Goal: Task Accomplishment & Management: Complete application form

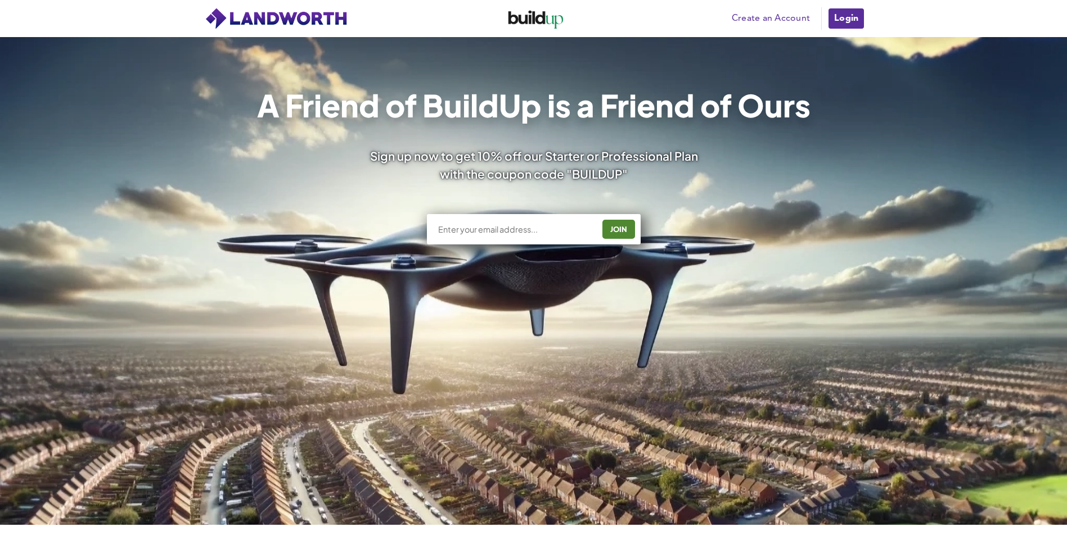
scroll to position [56, 0]
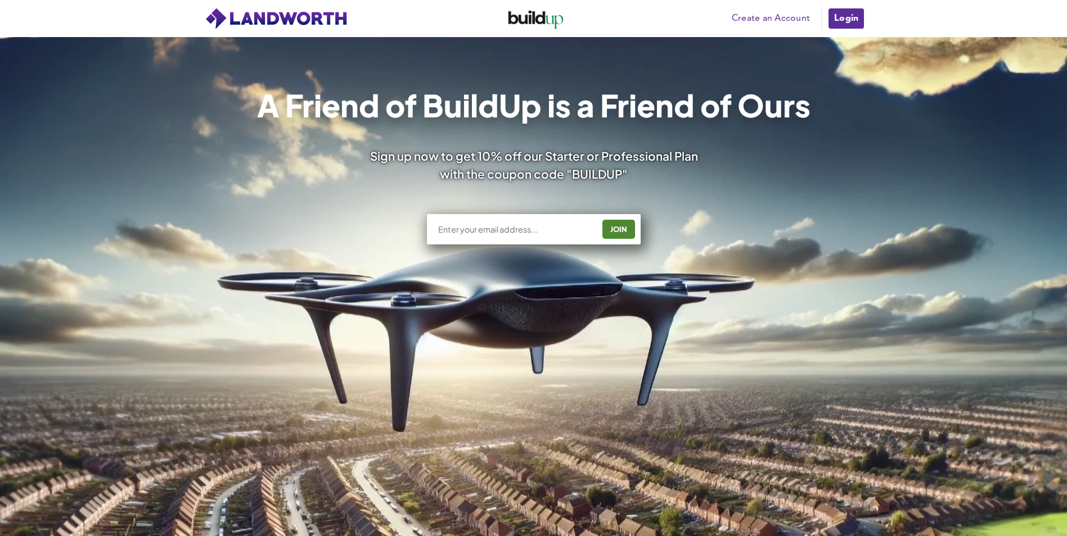
click at [768, 15] on link "Create an Account" at bounding box center [770, 18] width 89 height 17
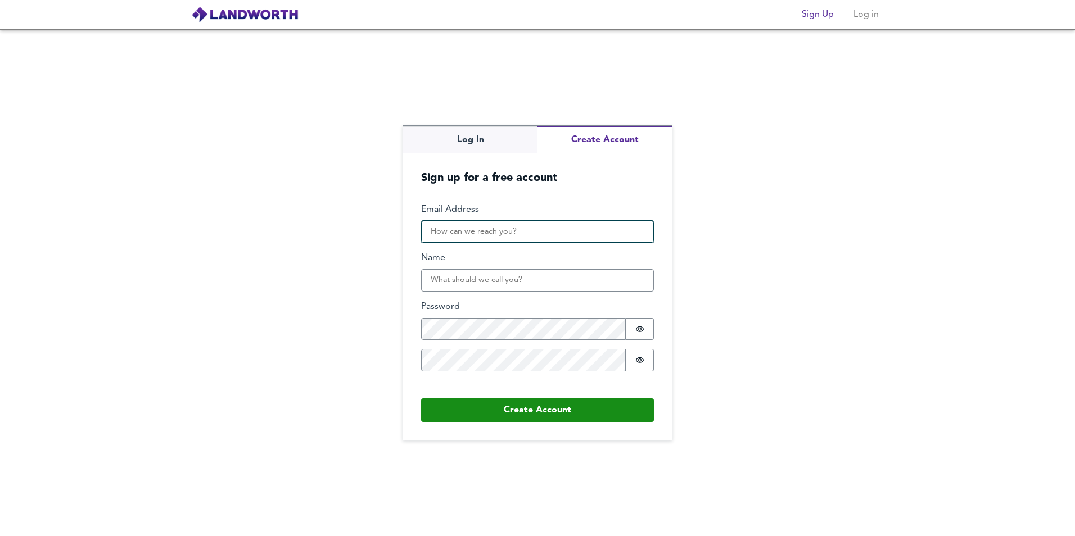
click at [525, 225] on input "Email Address" at bounding box center [537, 232] width 233 height 22
type input "richard.mullins@viewpv.co.uk"
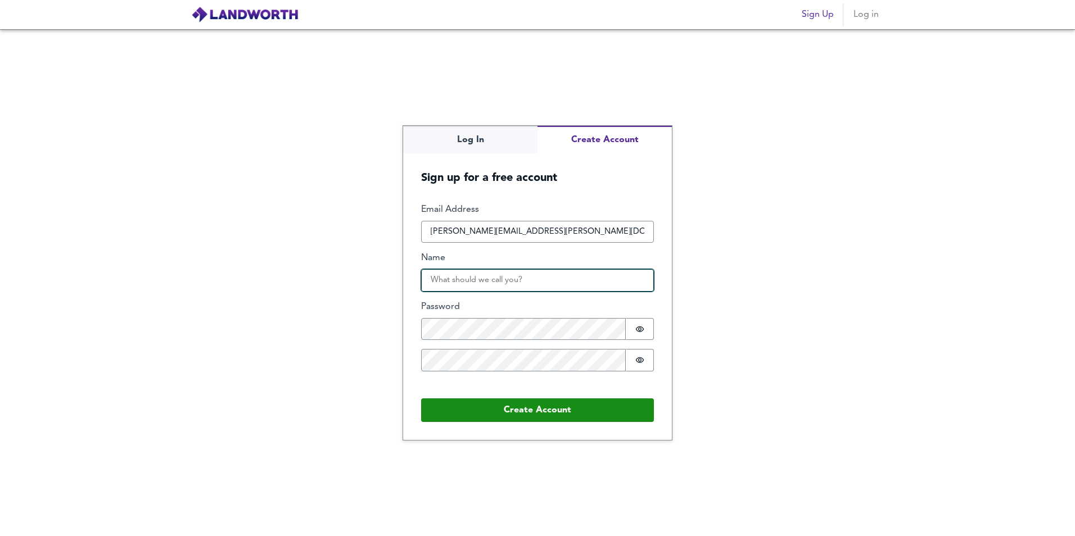
type input "Richard Mullins"
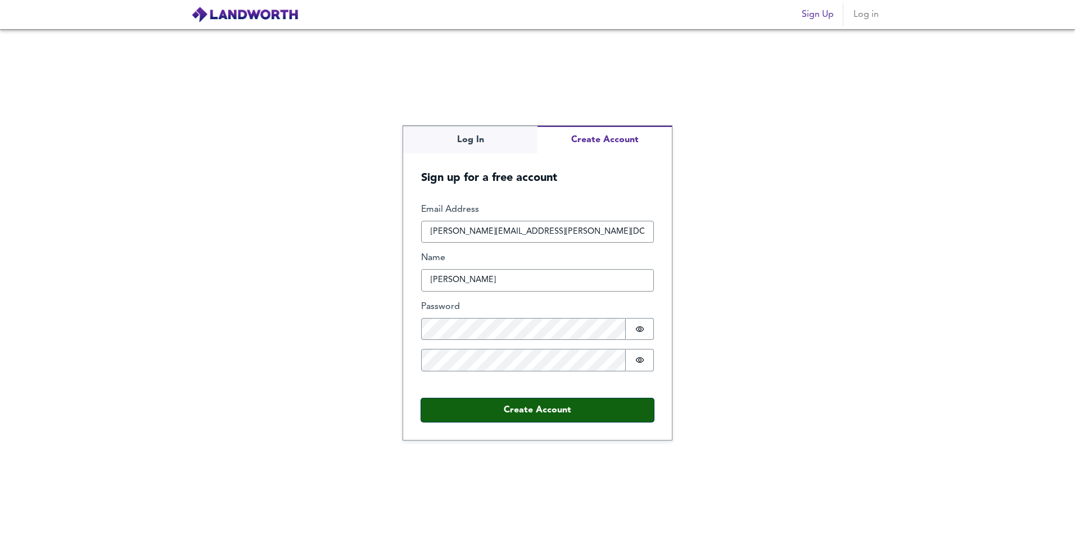
click at [511, 416] on button "Create Account" at bounding box center [537, 411] width 233 height 24
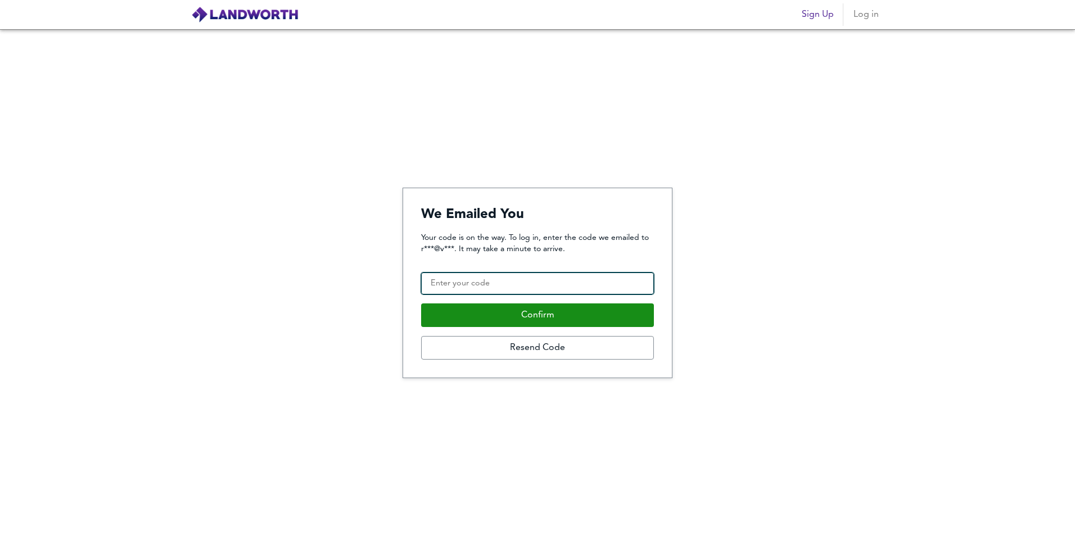
click at [575, 287] on input "Confirmation Code" at bounding box center [537, 284] width 233 height 22
paste input "552763"
type input "552763"
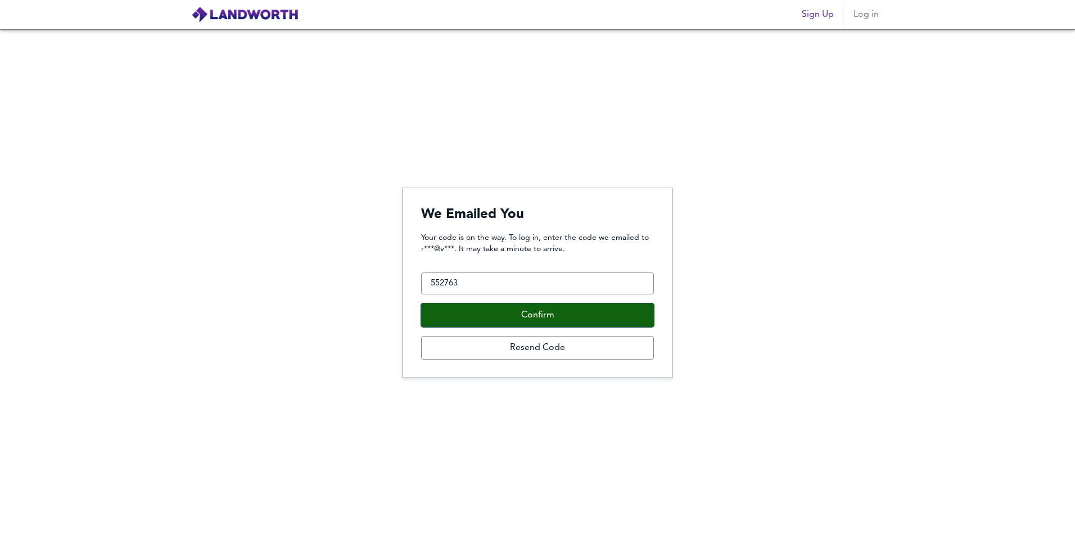
click at [530, 322] on button "Confirm" at bounding box center [537, 316] width 233 height 24
